Goal: Task Accomplishment & Management: Use online tool/utility

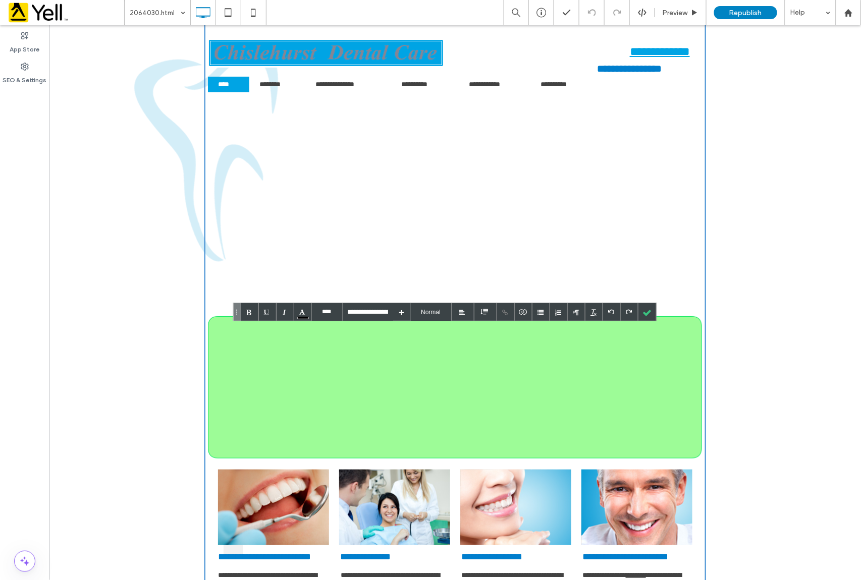
drag, startPoint x: 49, startPoint y: 25, endPoint x: 337, endPoint y: 467, distance: 527.4
click at [339, 513] on img at bounding box center [394, 507] width 111 height 76
click at [239, 313] on div at bounding box center [237, 312] width 8 height 19
click at [236, 372] on div at bounding box center [446, 386] width 453 height 123
click at [237, 315] on div at bounding box center [237, 312] width 8 height 19
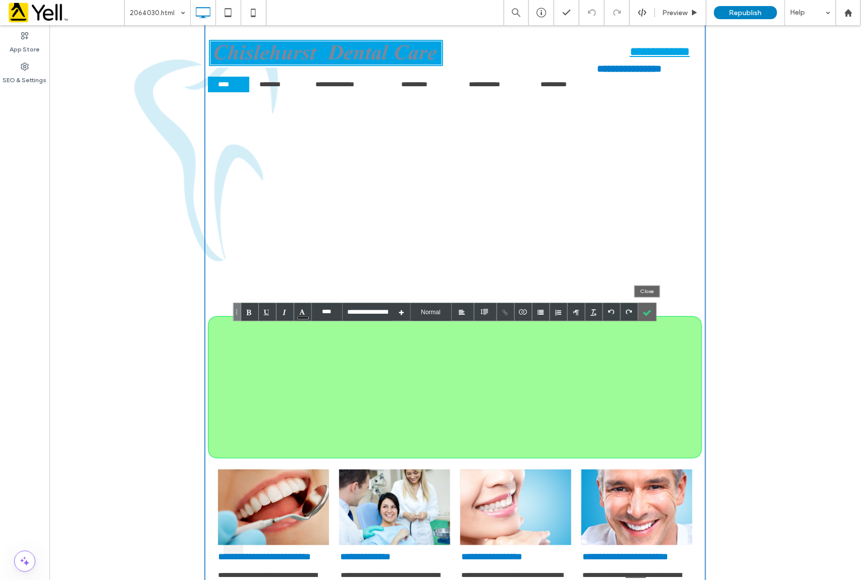
click at [648, 312] on div at bounding box center [647, 312] width 18 height 18
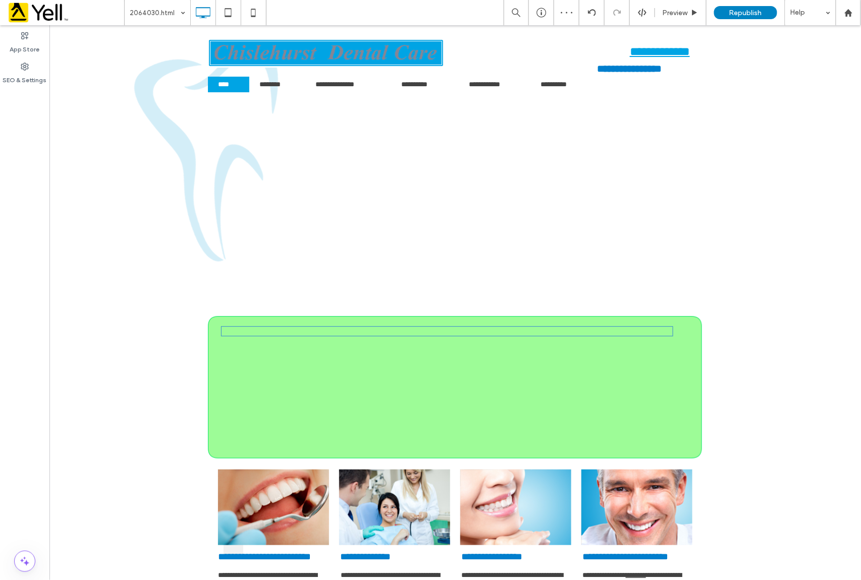
click at [652, 331] on p at bounding box center [446, 331] width 451 height 9
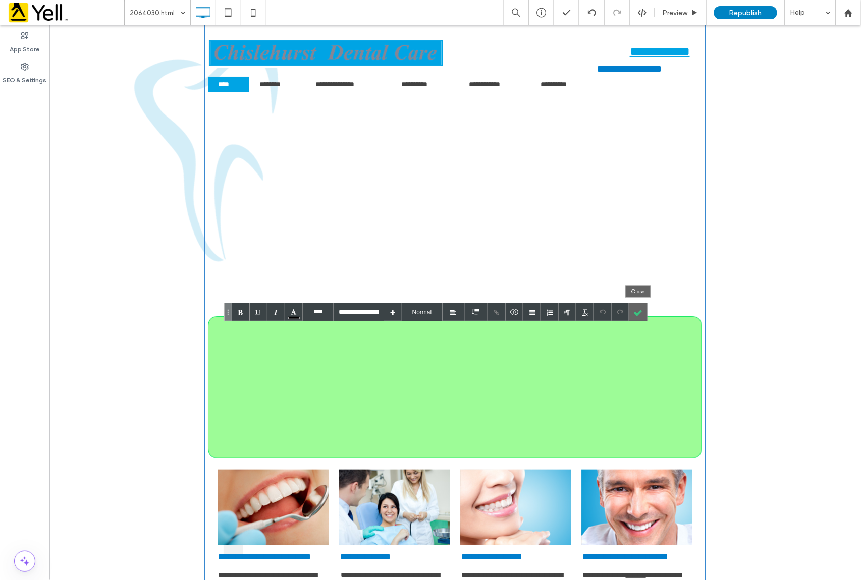
click at [637, 309] on div at bounding box center [638, 312] width 18 height 18
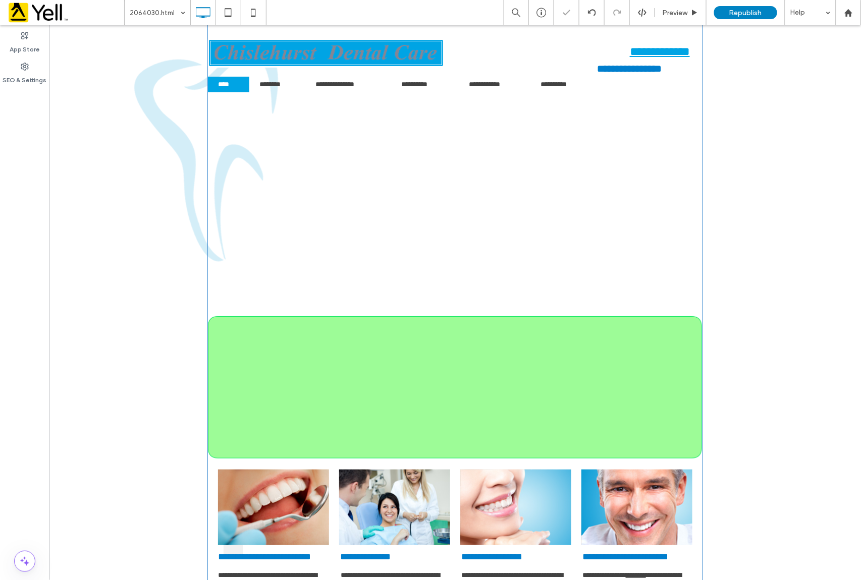
click at [277, 444] on div at bounding box center [446, 386] width 453 height 123
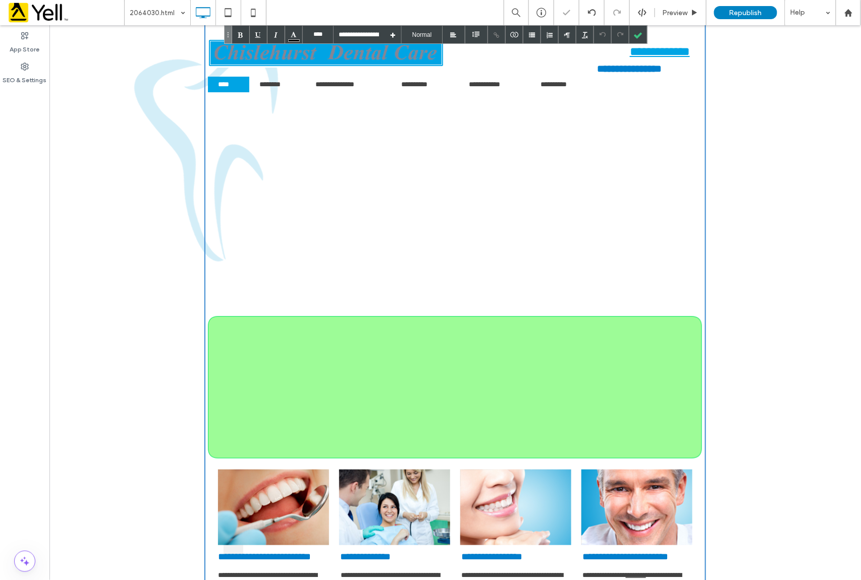
drag, startPoint x: 223, startPoint y: 448, endPoint x: 223, endPoint y: 373, distance: 74.2
click at [223, 373] on div at bounding box center [446, 386] width 453 height 123
click at [638, 31] on div at bounding box center [638, 35] width 18 height 18
